Goal: Communication & Community: Answer question/provide support

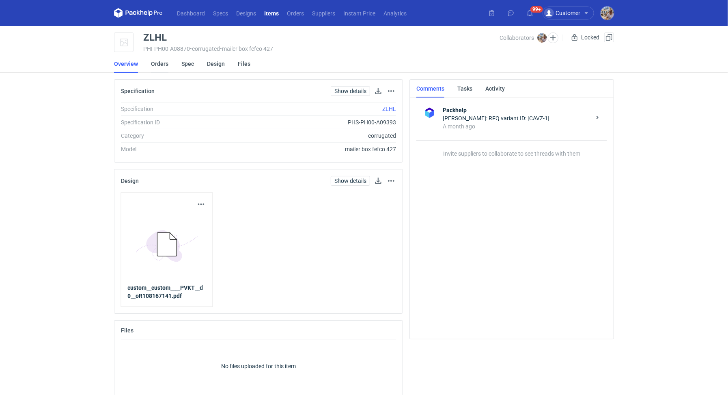
click at [160, 63] on link "Orders" at bounding box center [159, 64] width 17 height 18
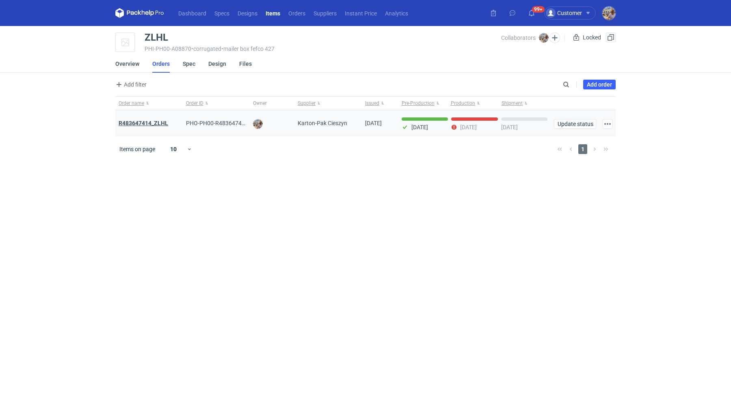
click at [156, 123] on strong "R483647414_ZLHL" at bounding box center [144, 123] width 50 height 6
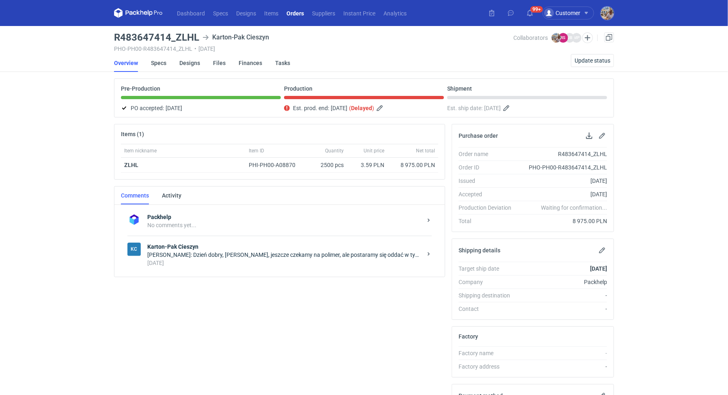
click at [212, 259] on div "9 days ago" at bounding box center [284, 263] width 275 height 8
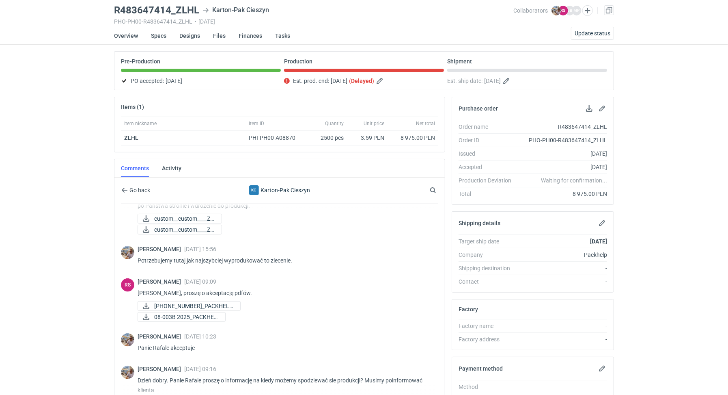
scroll to position [652, 0]
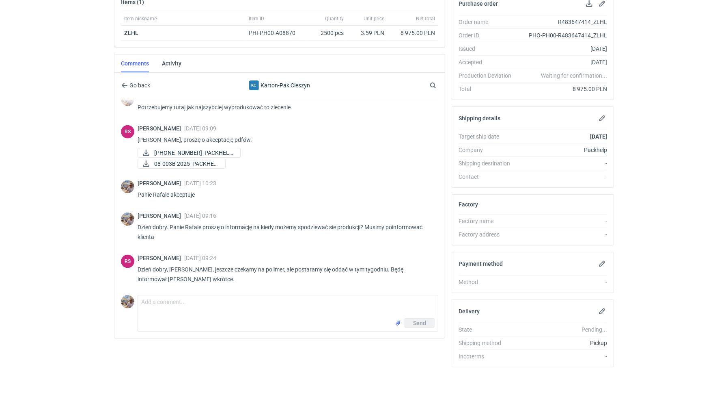
click at [212, 292] on div "Comment message Send" at bounding box center [280, 312] width 318 height 40
click at [211, 306] on textarea "Comment message" at bounding box center [288, 306] width 300 height 23
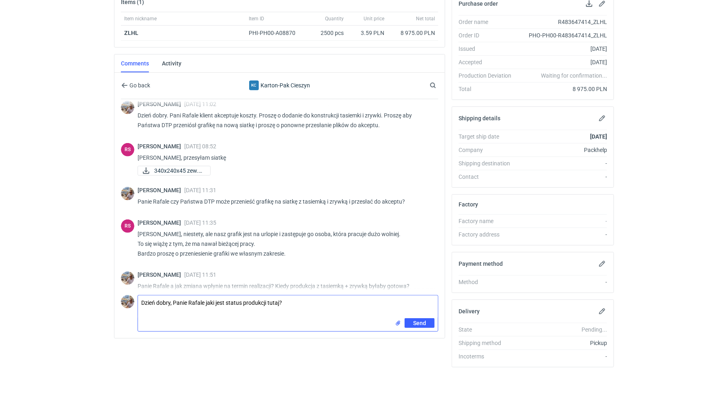
scroll to position [771, 0]
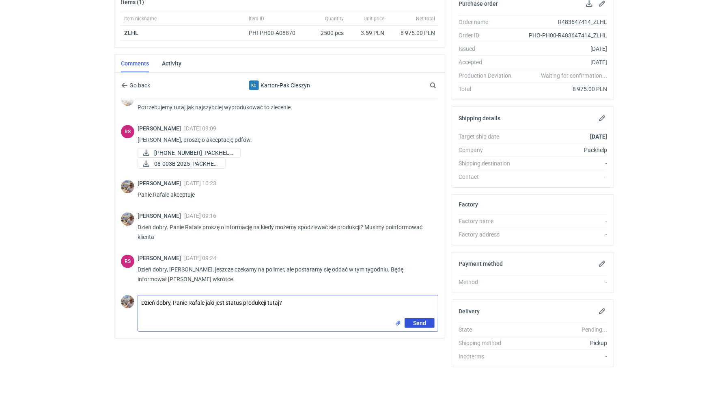
type textarea "Dzień dobry, Panie Rafale jaki jest status produkcji tutaj?"
click at [419, 325] on button "Send" at bounding box center [420, 323] width 30 height 10
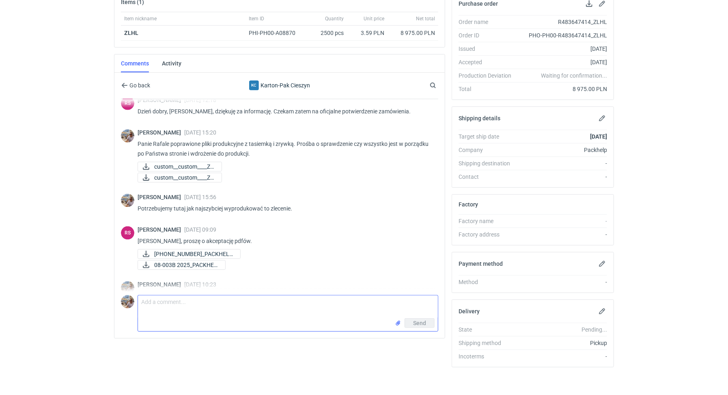
scroll to position [807, 0]
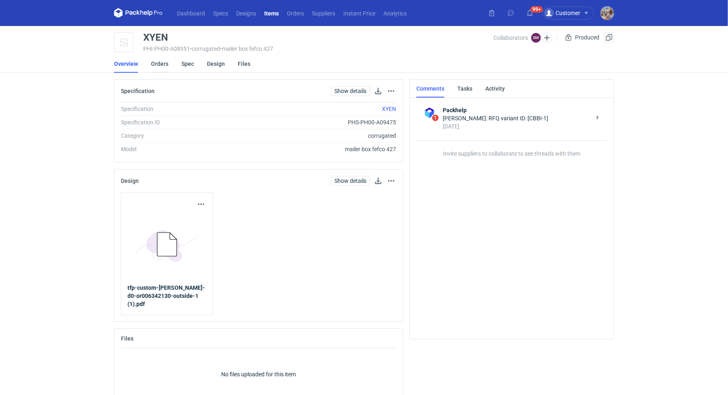
click at [155, 63] on link "Orders" at bounding box center [159, 64] width 17 height 18
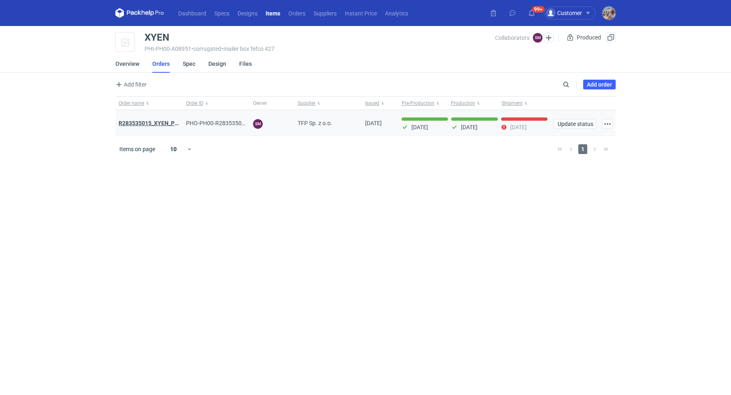
click at [157, 123] on strong "R283535015_XYEN_PWXR" at bounding box center [153, 123] width 68 height 6
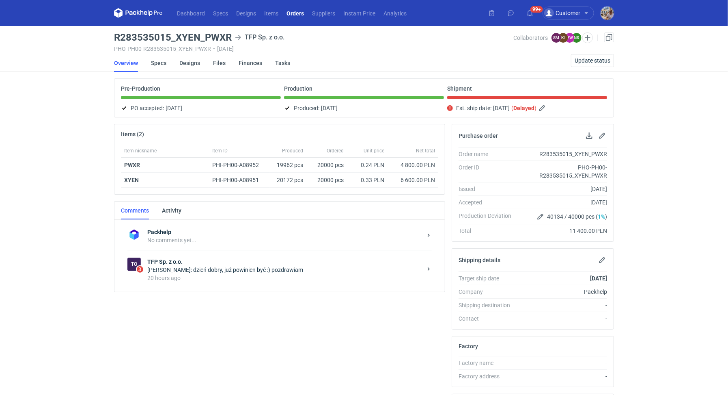
click at [185, 266] on div "[PERSON_NAME]: dzień dobry, już powinien być :) pozdrawiam" at bounding box center [284, 270] width 275 height 8
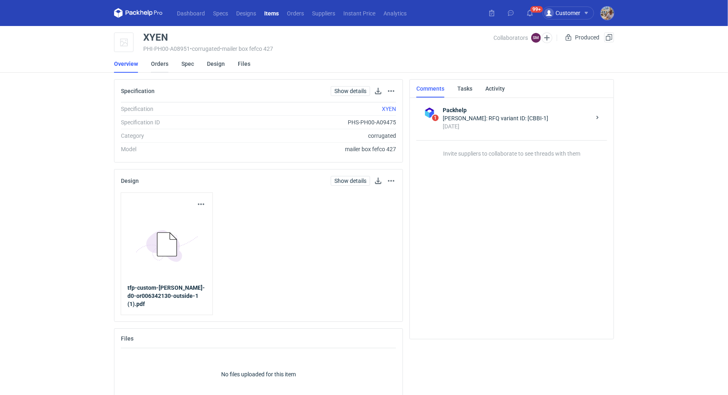
click at [155, 60] on link "Orders" at bounding box center [159, 64] width 17 height 18
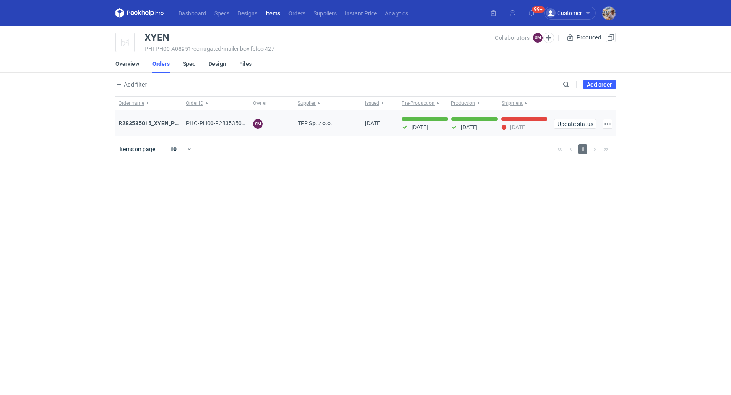
click at [160, 123] on strong "R283535015_XYEN_PWXR" at bounding box center [153, 123] width 68 height 6
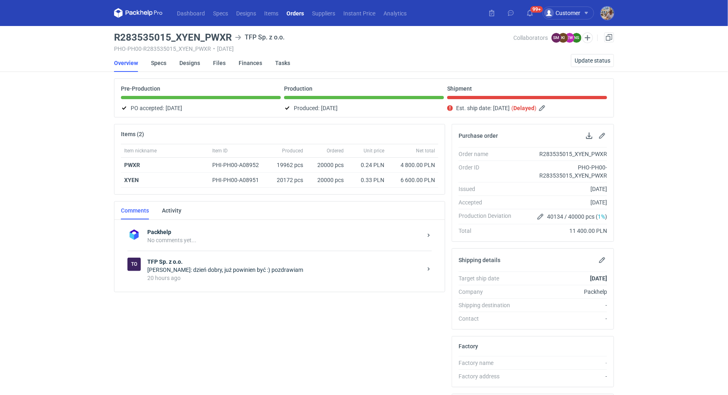
click at [189, 268] on div "[PERSON_NAME]: dzień dobry, już powinien być :) pozdrawiam" at bounding box center [284, 270] width 275 height 8
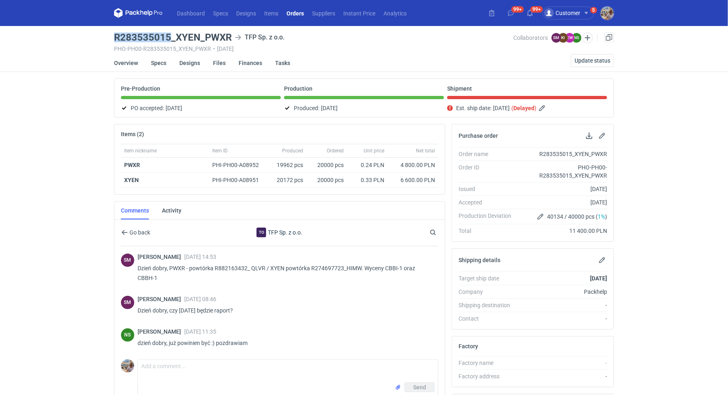
drag, startPoint x: 115, startPoint y: 35, endPoint x: 170, endPoint y: 35, distance: 54.4
click at [170, 35] on h3 "R283535015_XYEN_PWXR" at bounding box center [173, 37] width 118 height 10
copy h3 "R283535015"
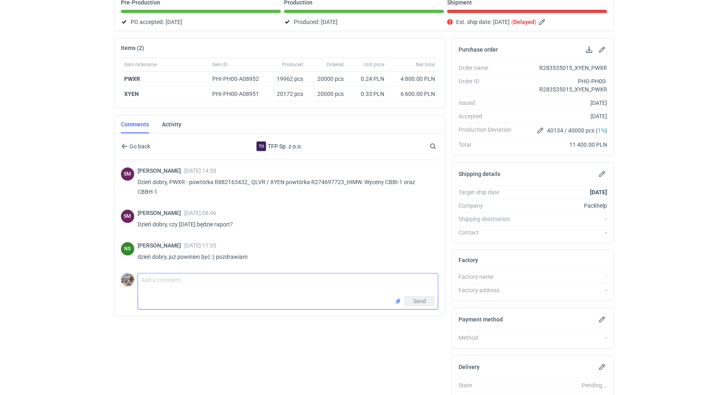
click at [172, 286] on textarea "Comment message" at bounding box center [288, 284] width 300 height 23
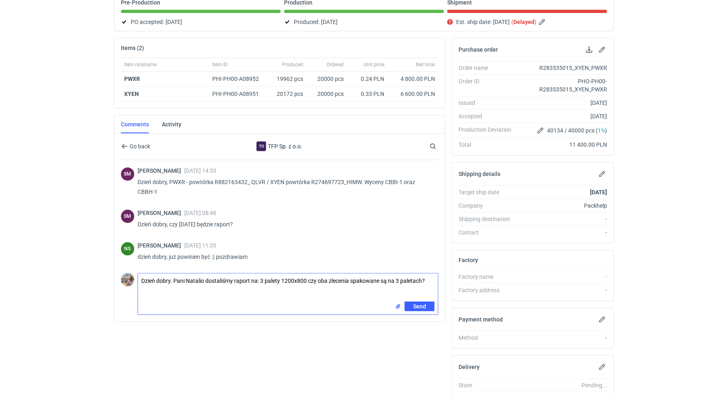
drag, startPoint x: 432, startPoint y: 276, endPoint x: 251, endPoint y: 280, distance: 181.1
click at [251, 280] on textarea "Dzień dobry. Pani Natalio dostaliśmy raport na: 3 palety 1200x800 czy oba zlece…" at bounding box center [288, 287] width 300 height 28
type textarea "Dzień dobry. Pani Natalio dostaliśmy raport tylko dla"
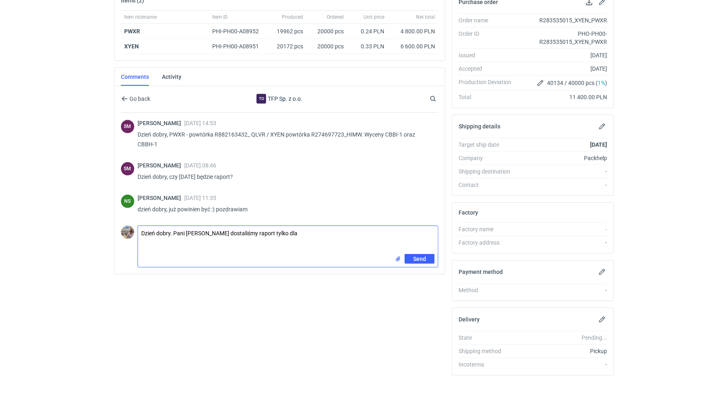
scroll to position [122, 0]
